Goal: Information Seeking & Learning: Understand process/instructions

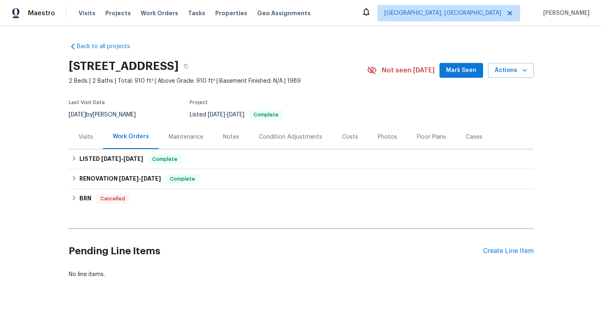
click at [79, 135] on div "Visits" at bounding box center [86, 137] width 14 height 8
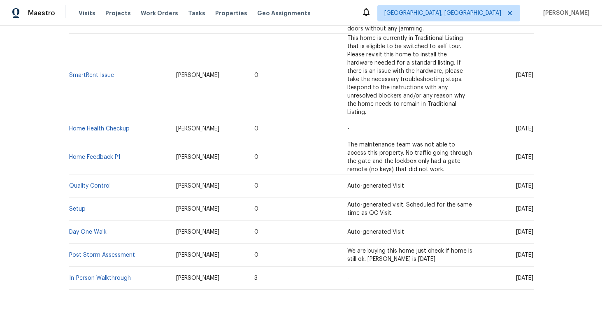
scroll to position [293, 0]
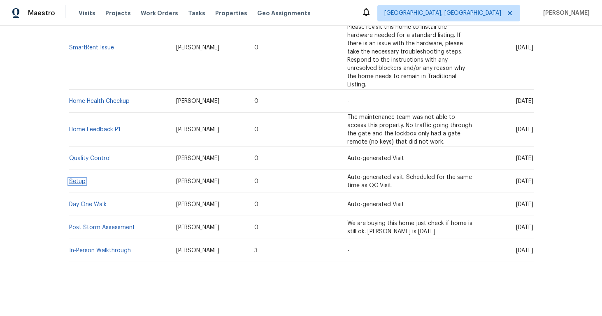
click at [78, 179] on link "Setup" at bounding box center [77, 182] width 16 height 6
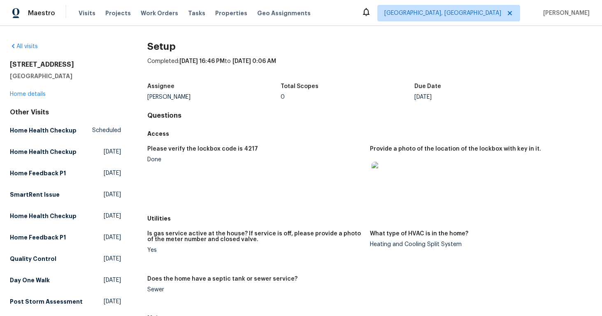
click at [381, 173] on img at bounding box center [385, 175] width 26 height 26
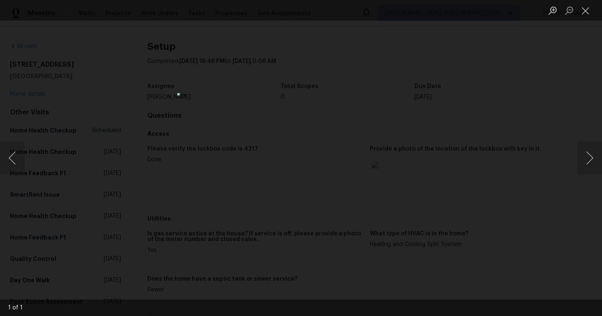
click at [473, 237] on div "Lightbox" at bounding box center [301, 158] width 602 height 316
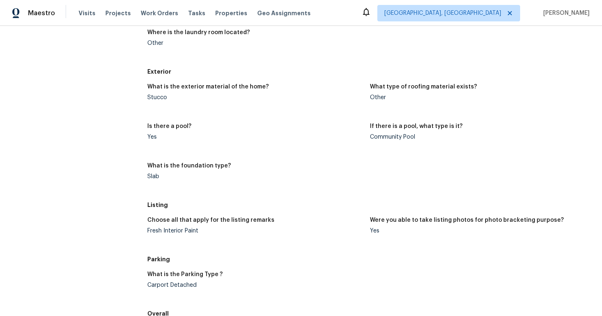
scroll to position [453, 0]
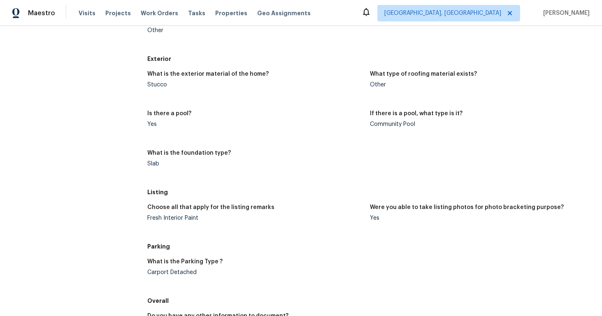
click at [391, 121] on div "Community Pool" at bounding box center [478, 124] width 216 height 6
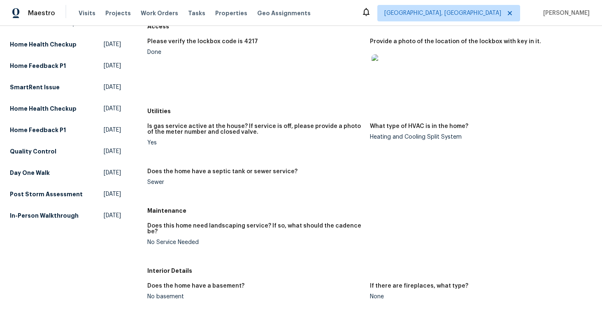
scroll to position [0, 0]
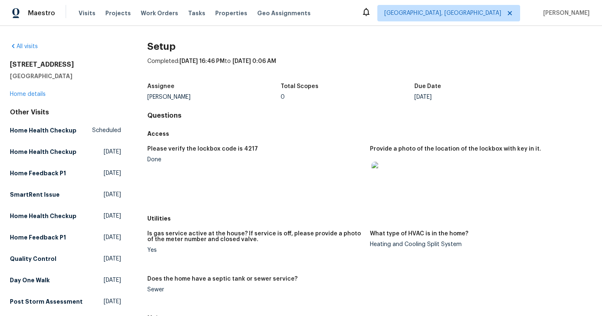
click at [26, 111] on div "Other Visits" at bounding box center [65, 112] width 111 height 8
click at [30, 47] on link "All visits" at bounding box center [24, 47] width 28 height 6
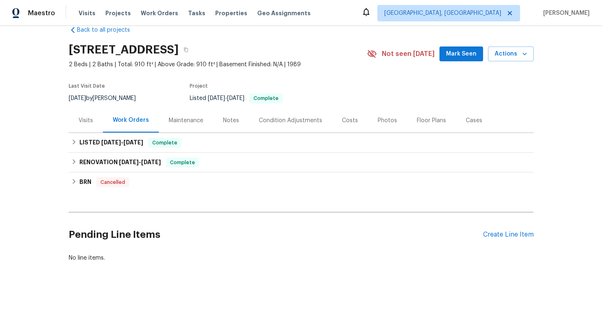
scroll to position [25, 0]
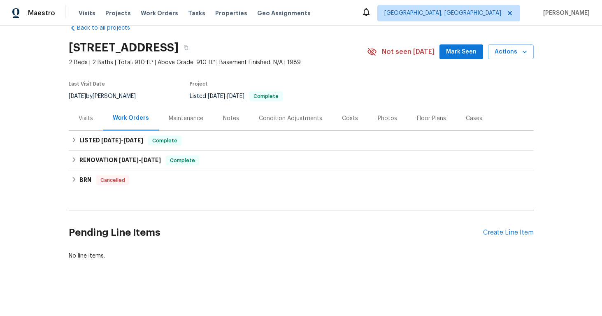
click at [83, 114] on div "Visits" at bounding box center [86, 118] width 14 height 8
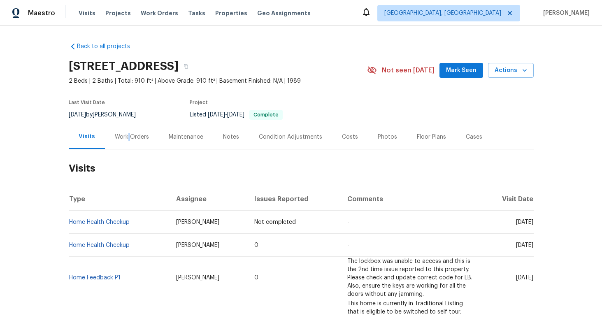
click at [125, 137] on div "Work Orders" at bounding box center [132, 137] width 34 height 8
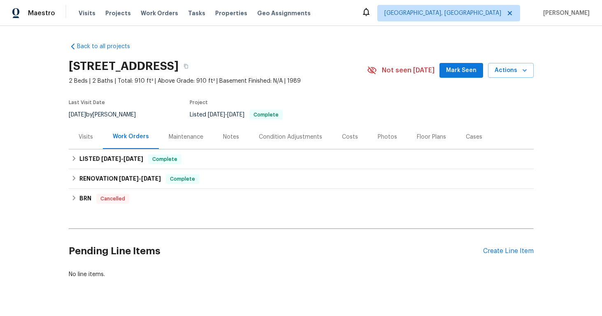
click at [186, 136] on div "Maintenance" at bounding box center [186, 137] width 35 height 8
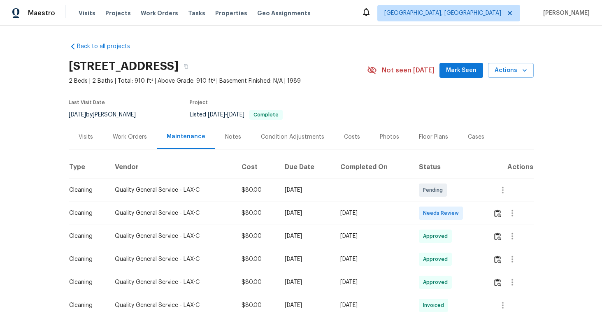
click at [229, 134] on div "Notes" at bounding box center [233, 137] width 16 height 8
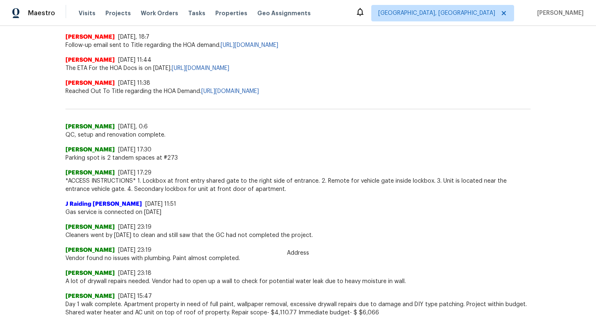
scroll to position [329, 0]
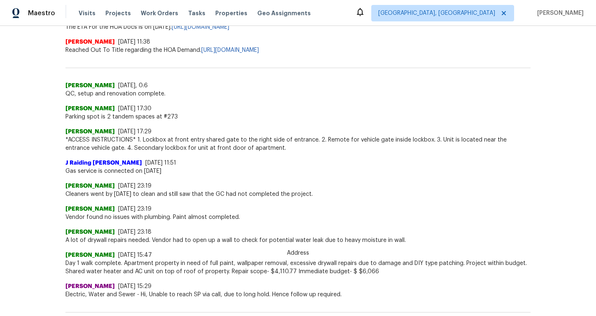
click at [107, 117] on span "Parking spot is 2 tandem spaces at #273" at bounding box center [297, 117] width 465 height 8
click at [215, 142] on span "*ACCESS INSTRUCTIONS* 1. Lockbox at front entry shared gate to the right side o…" at bounding box center [297, 144] width 465 height 16
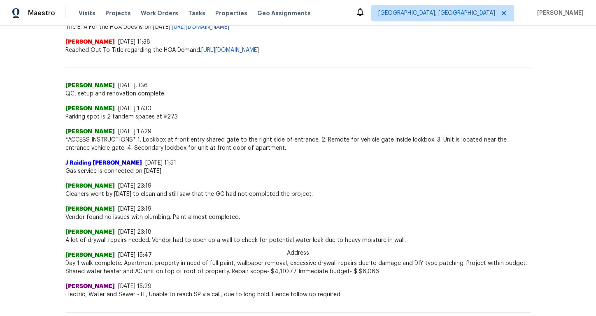
click at [162, 142] on span "*ACCESS INSTRUCTIONS* 1. Lockbox at front entry shared gate to the right side o…" at bounding box center [297, 144] width 465 height 16
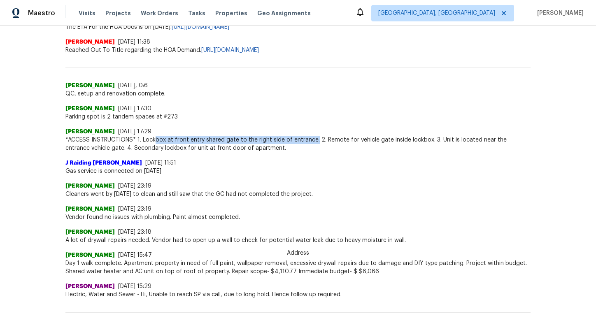
drag, startPoint x: 310, startPoint y: 142, endPoint x: 152, endPoint y: 138, distance: 157.7
click at [152, 138] on span "*ACCESS INSTRUCTIONS* 1. Lockbox at front entry shared gate to the right side o…" at bounding box center [297, 144] width 465 height 16
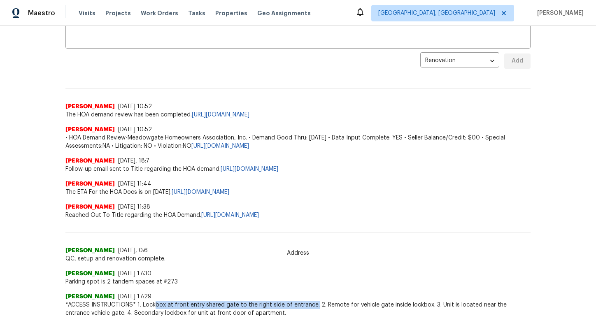
scroll to position [0, 0]
